Goal: Find specific page/section: Find specific page/section

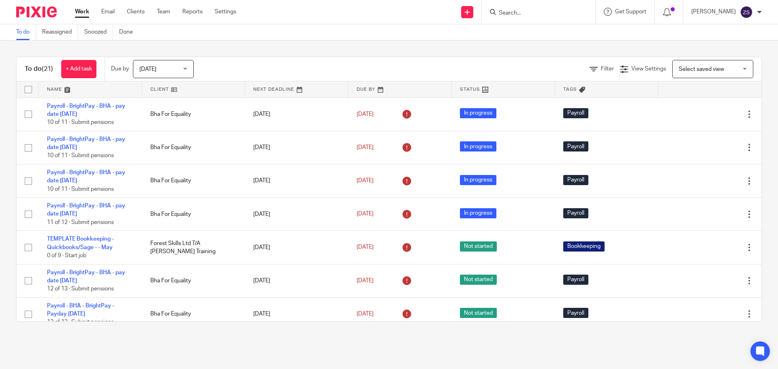
click at [530, 15] on input "Search" at bounding box center [534, 13] width 73 height 7
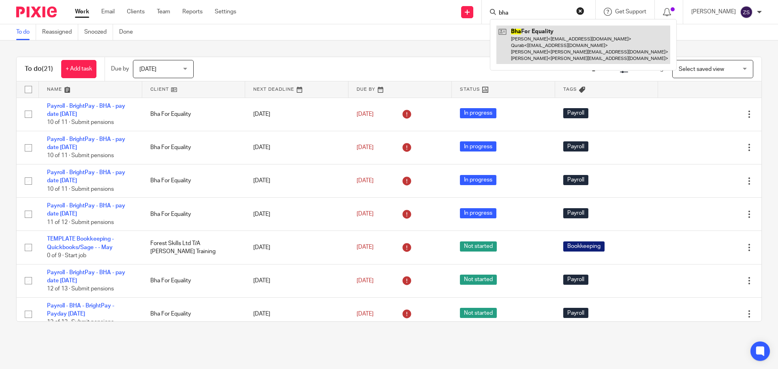
type input "bha"
click at [530, 38] on link at bounding box center [583, 45] width 174 height 38
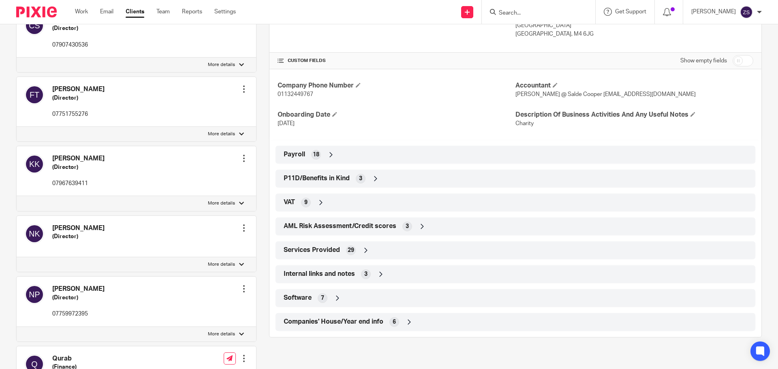
scroll to position [284, 0]
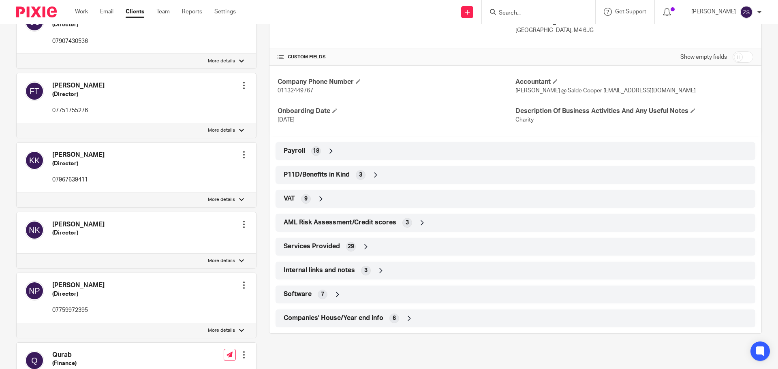
click at [331, 147] on icon at bounding box center [331, 151] width 8 height 8
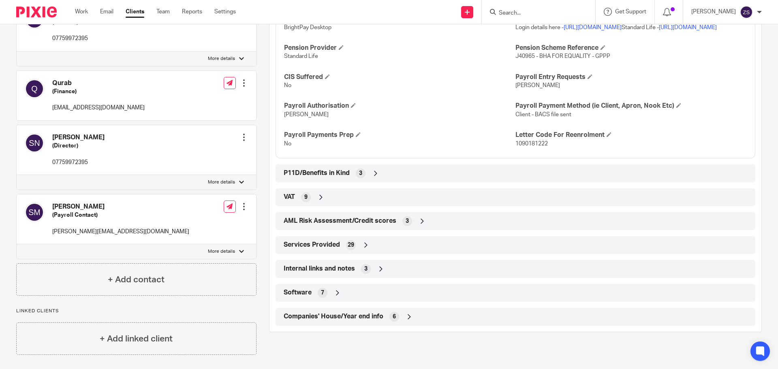
scroll to position [557, 0]
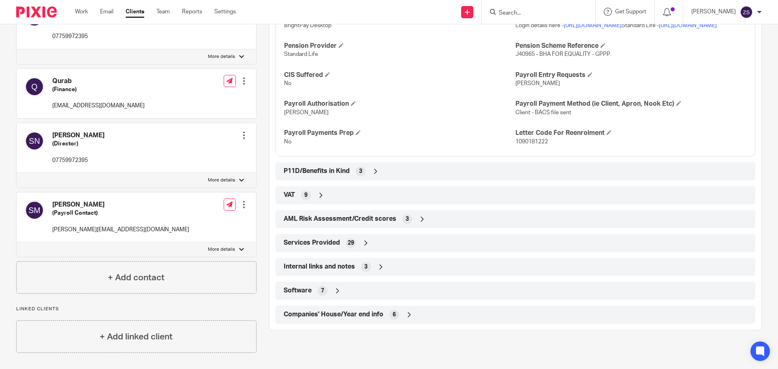
click at [333, 289] on icon at bounding box center [337, 291] width 8 height 8
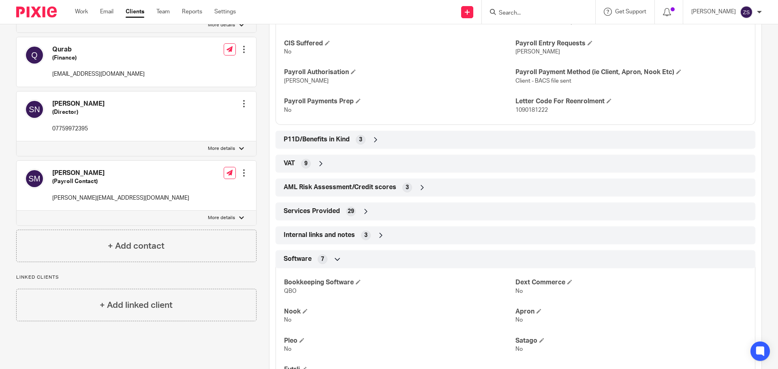
scroll to position [638, 0]
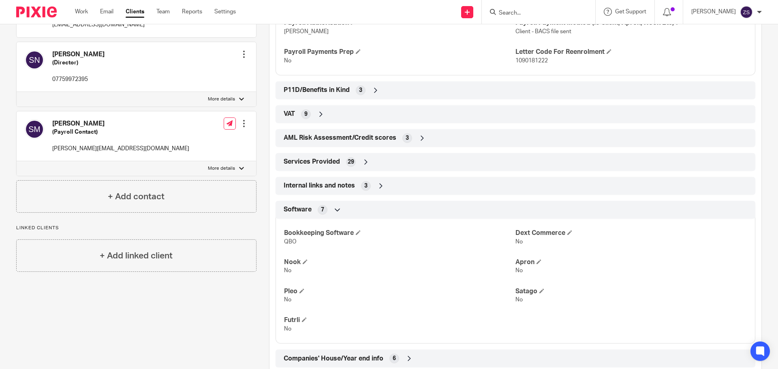
click at [286, 243] on span "QBO" at bounding box center [290, 242] width 13 height 6
